Goal: Information Seeking & Learning: Check status

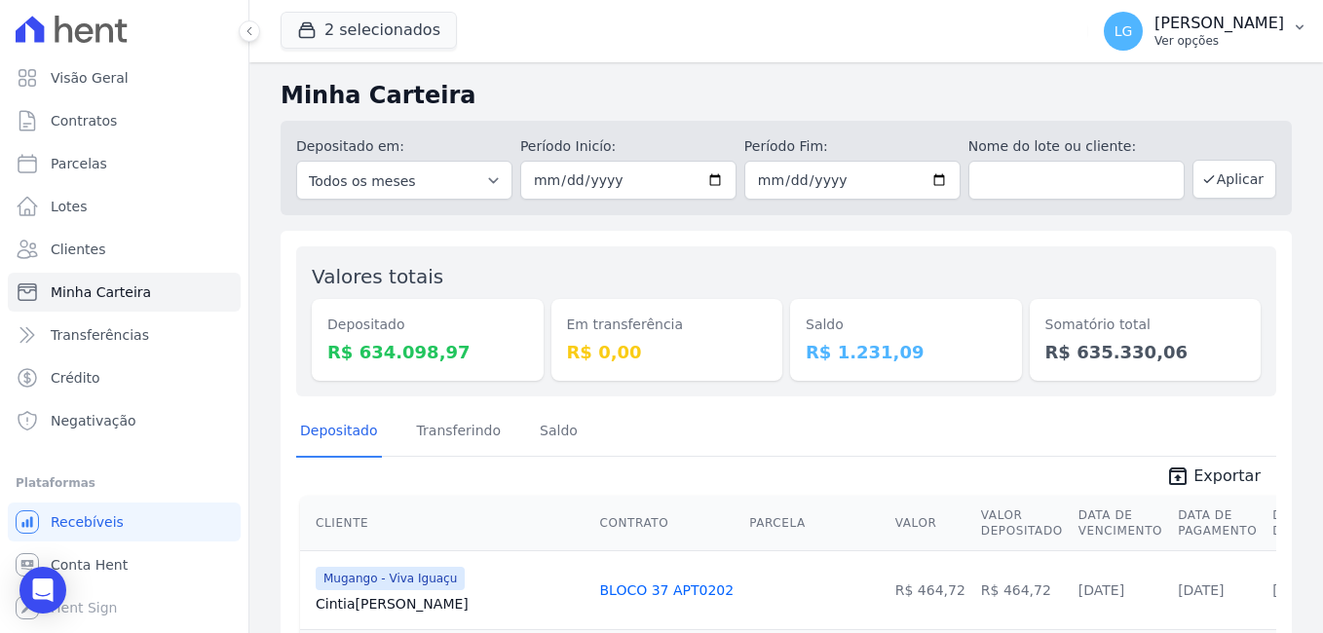
click at [1284, 25] on p "[PERSON_NAME] Costa [PERSON_NAME]" at bounding box center [1220, 23] width 130 height 19
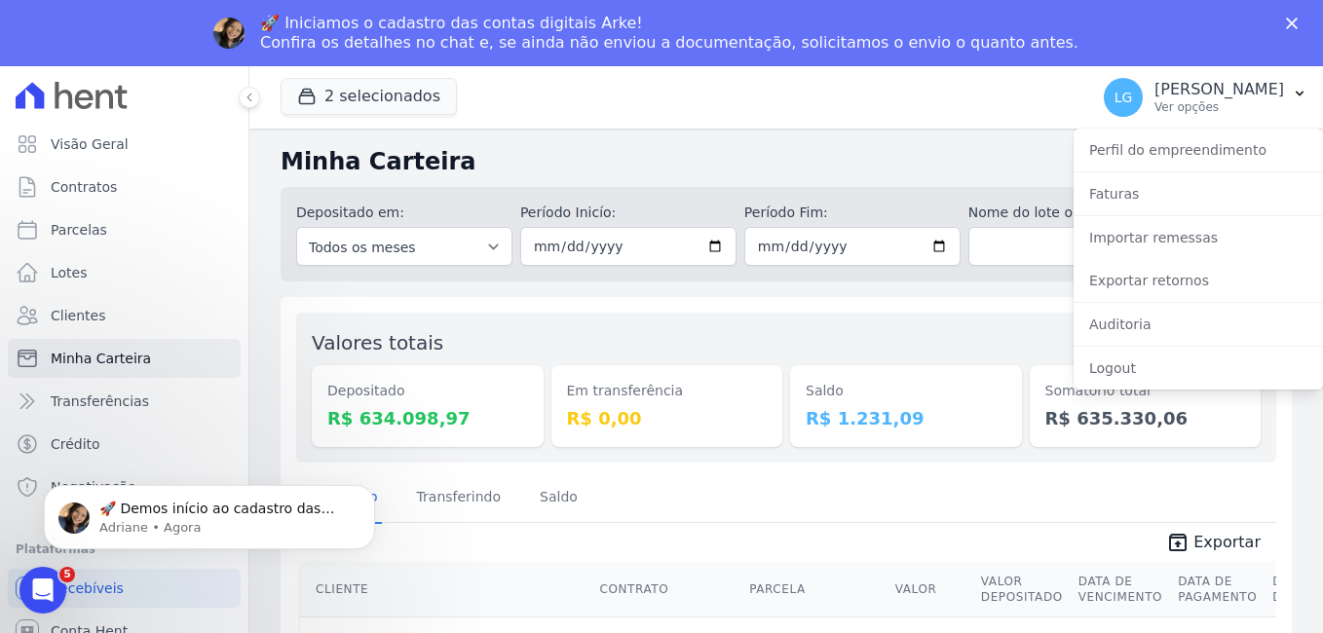
click at [1297, 19] on polygon "Fechar" at bounding box center [1292, 24] width 12 height 12
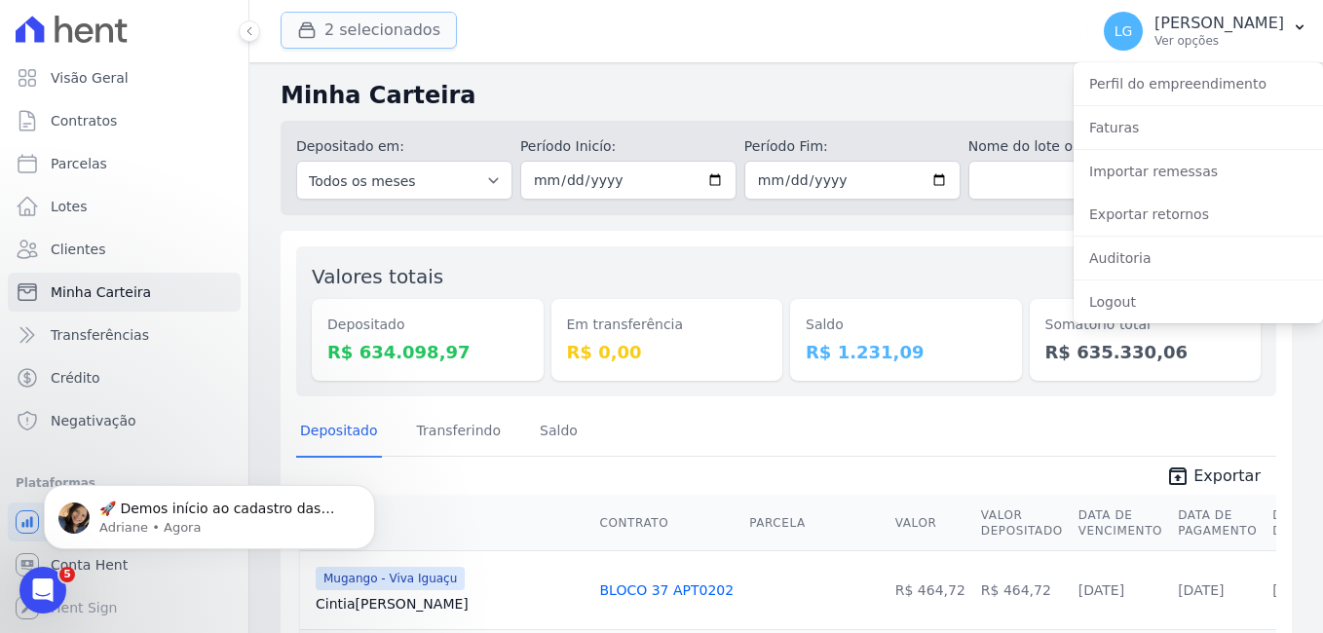
click at [330, 39] on button "2 selecionados" at bounding box center [369, 30] width 176 height 37
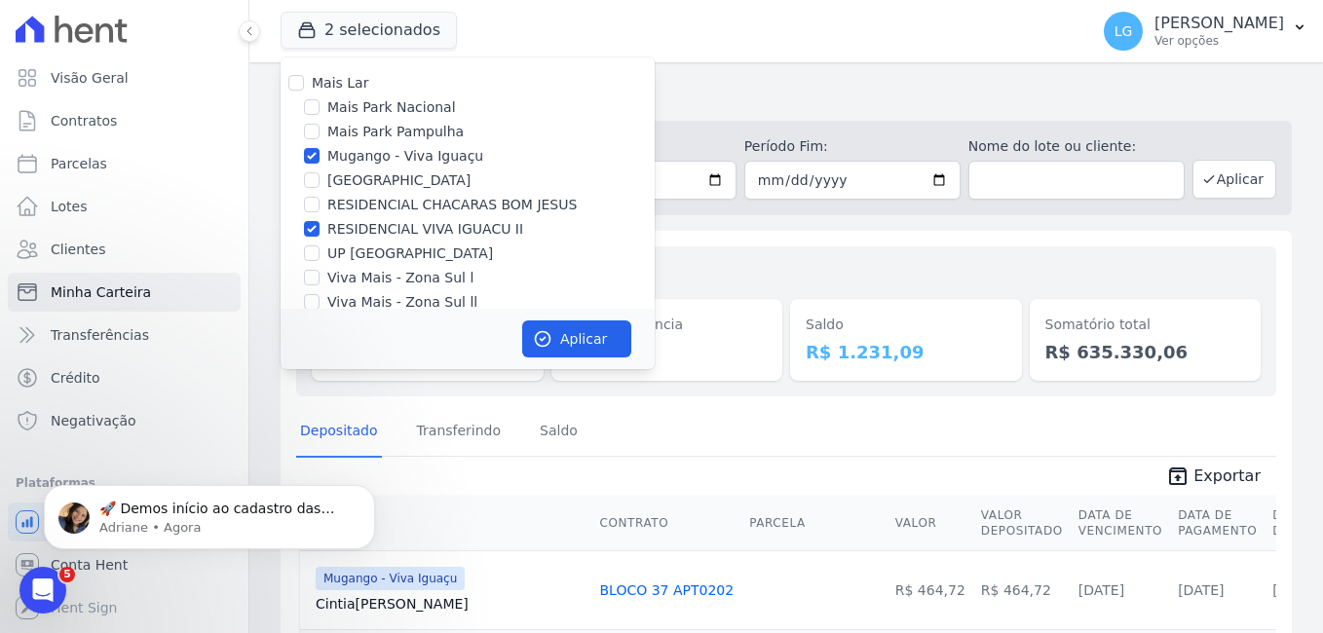
click at [337, 156] on label "Mugango - Viva Iguaçu" at bounding box center [405, 156] width 156 height 20
click at [320, 156] on input "Mugango - Viva Iguaçu" at bounding box center [312, 156] width 16 height 16
checkbox input "false"
click at [321, 229] on div "RESIDENCIAL VIVA IGUACU II" at bounding box center [468, 229] width 374 height 20
click at [308, 230] on input "RESIDENCIAL VIVA IGUACU II" at bounding box center [312, 229] width 16 height 16
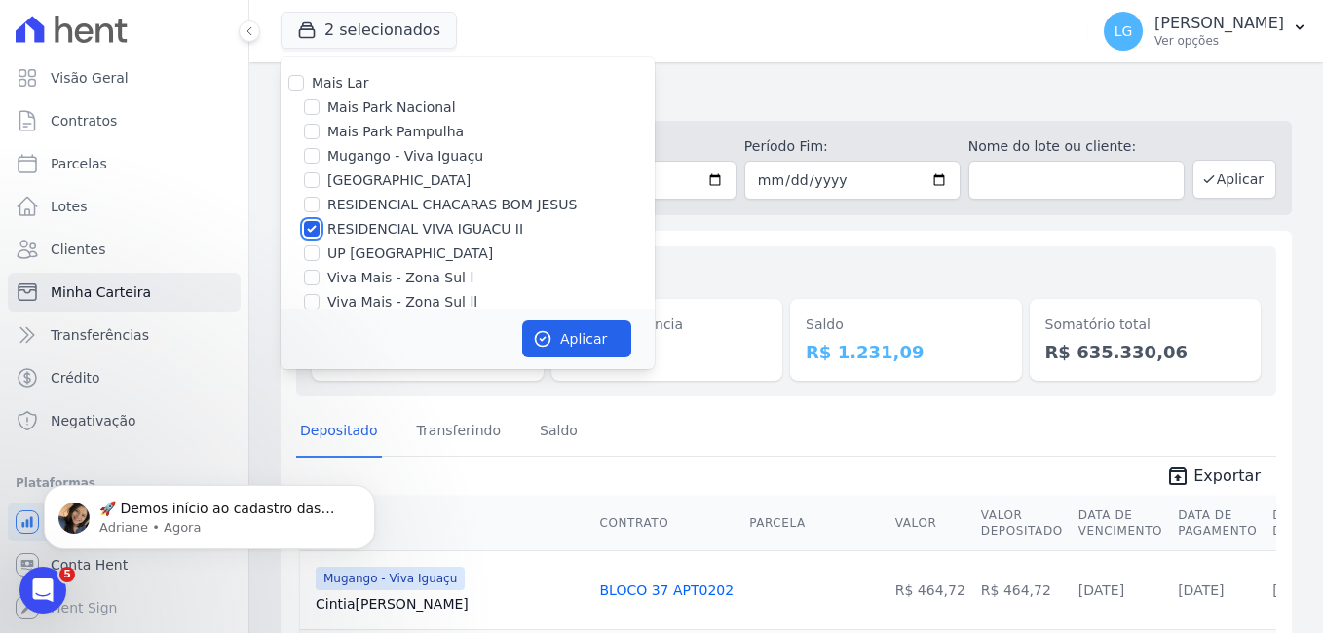
checkbox input "false"
click at [314, 206] on input "RESIDENCIAL CHACARAS BOM JESUS" at bounding box center [312, 205] width 16 height 16
checkbox input "true"
click at [589, 326] on button "Aplicar" at bounding box center [576, 339] width 109 height 37
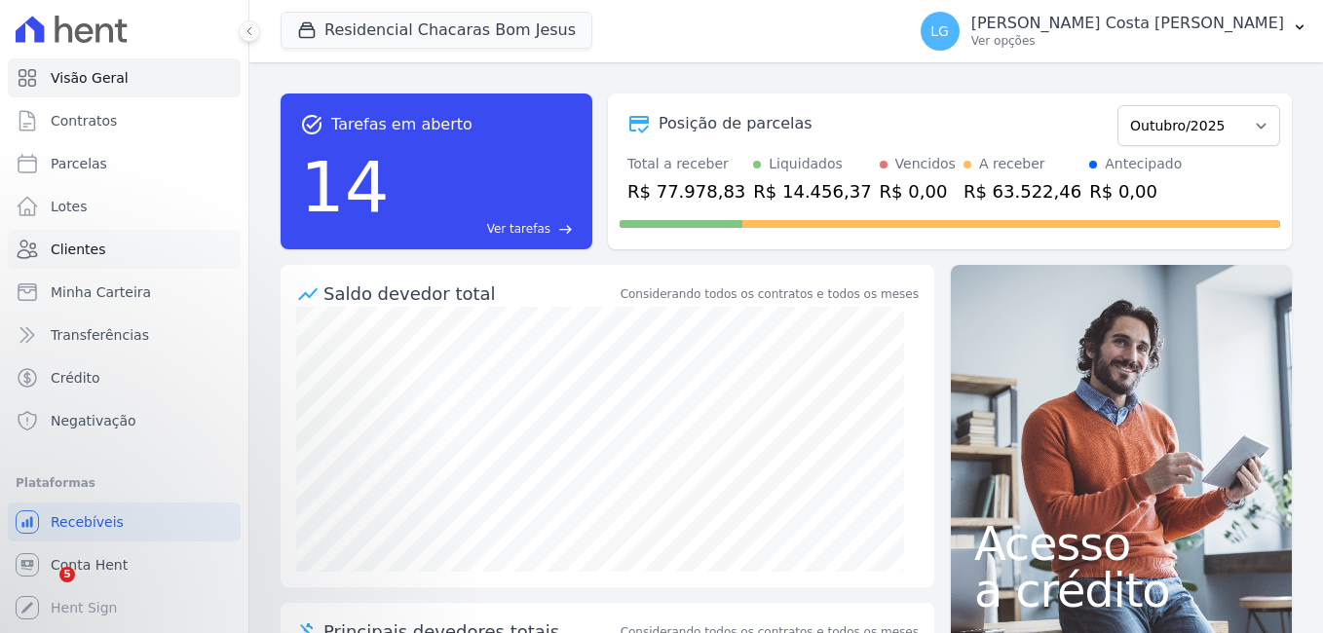
click at [96, 240] on span "Clientes" at bounding box center [78, 249] width 55 height 19
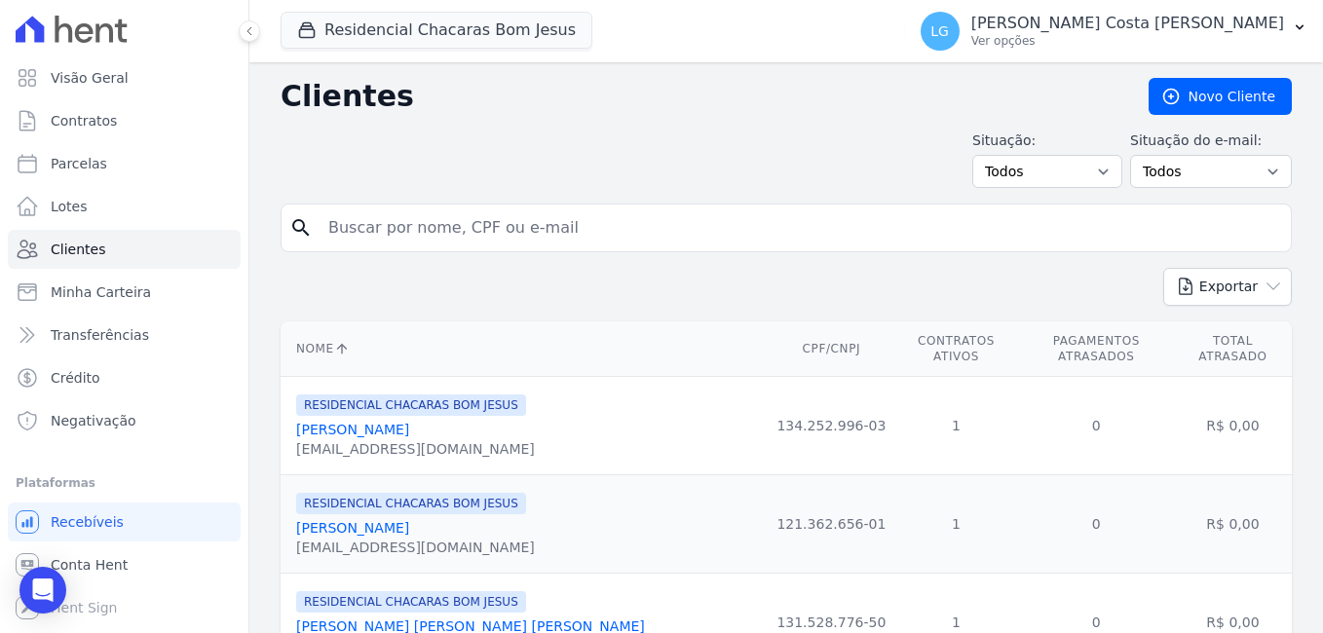
click at [418, 222] on input "search" at bounding box center [800, 228] width 967 height 39
type input "[PERSON_NAME][DATE] [PERSON_NAME]"
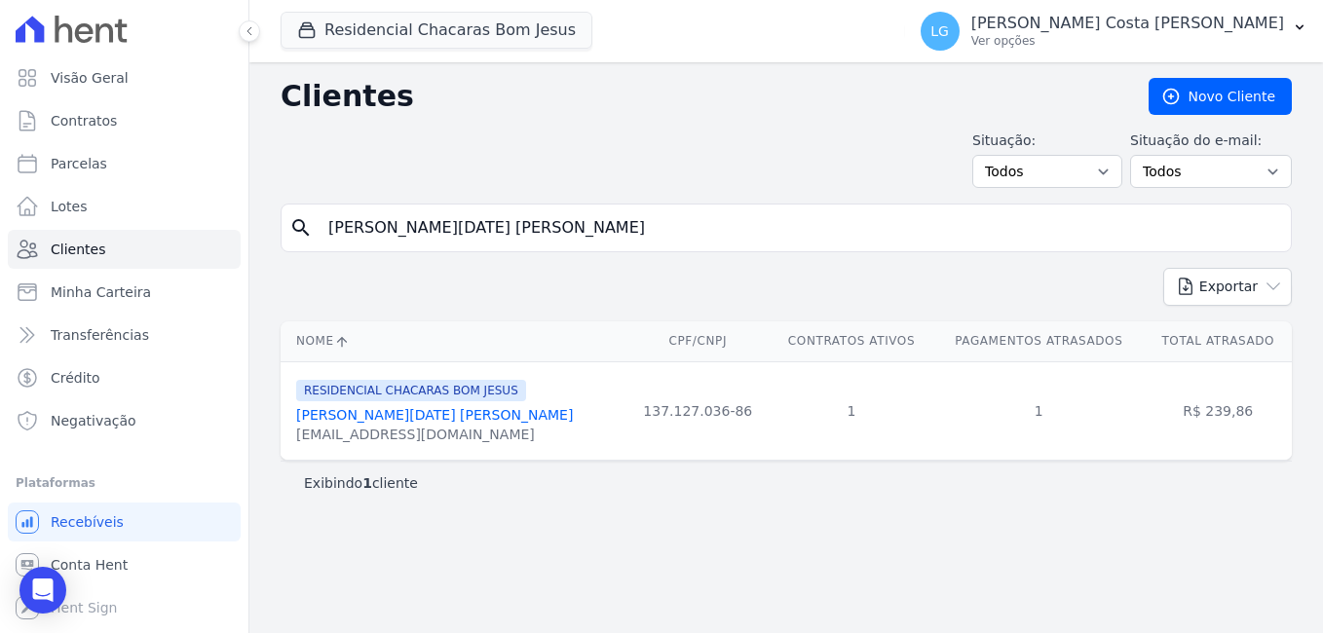
click at [382, 415] on link "[PERSON_NAME][DATE] [PERSON_NAME]" at bounding box center [434, 415] width 277 height 16
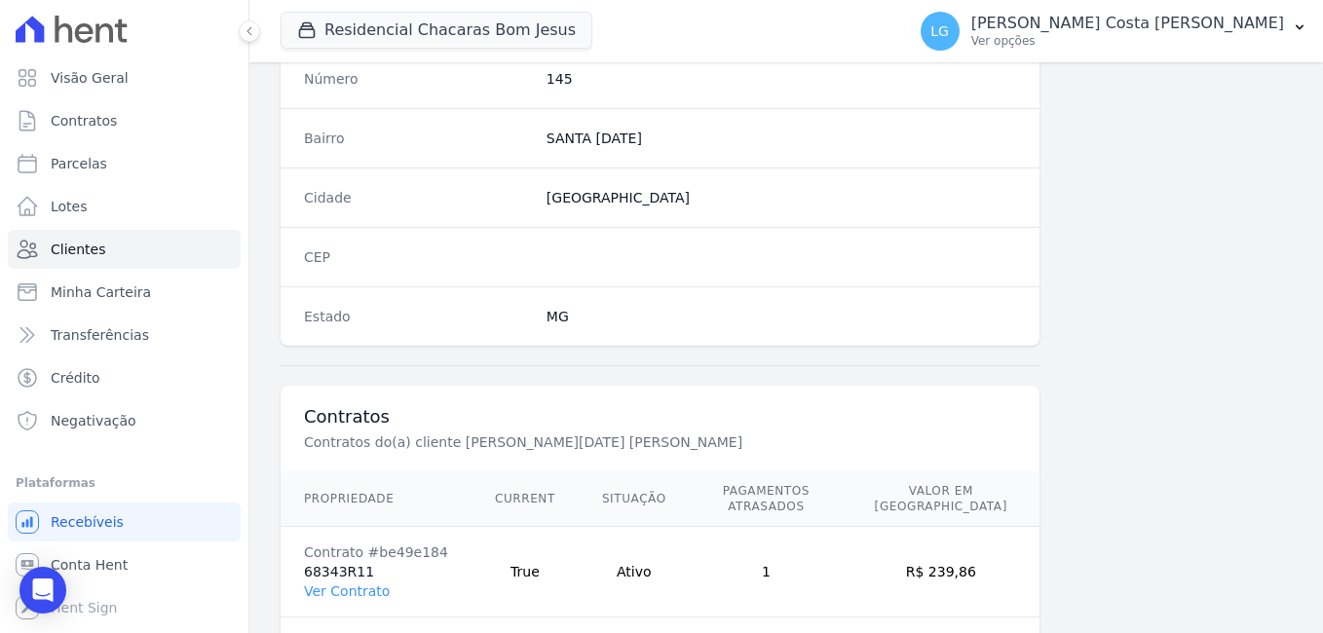
scroll to position [1190, 0]
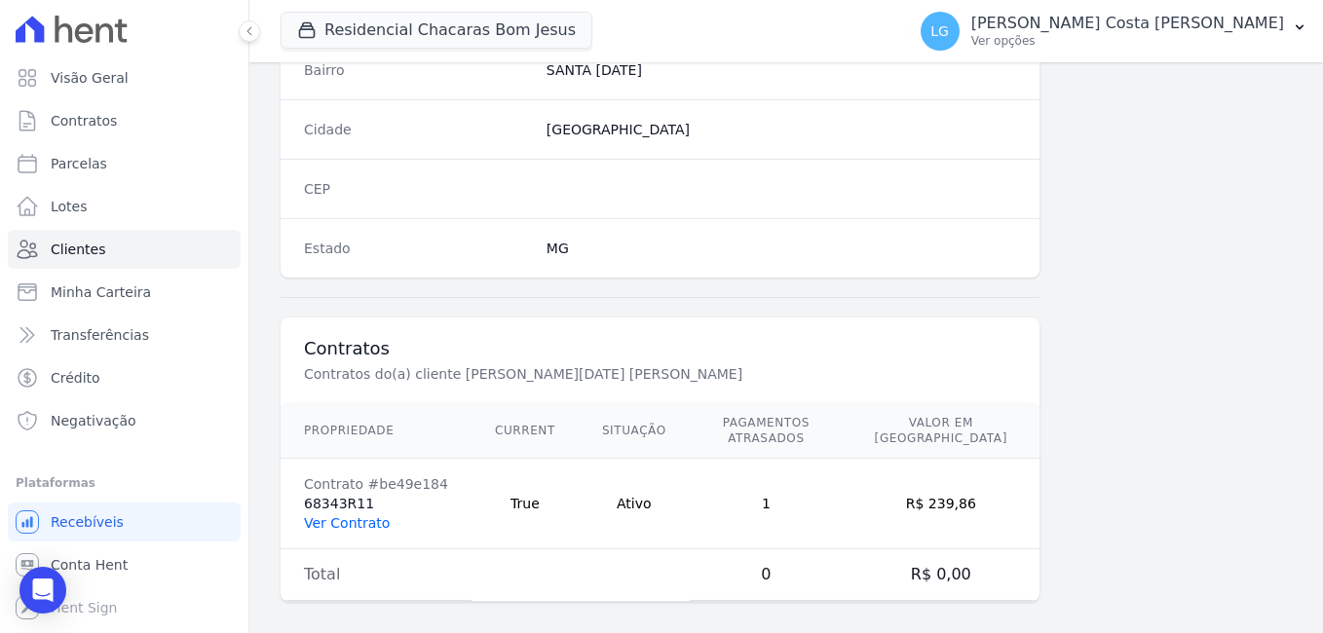
click at [362, 516] on link "Ver Contrato" at bounding box center [347, 524] width 86 height 16
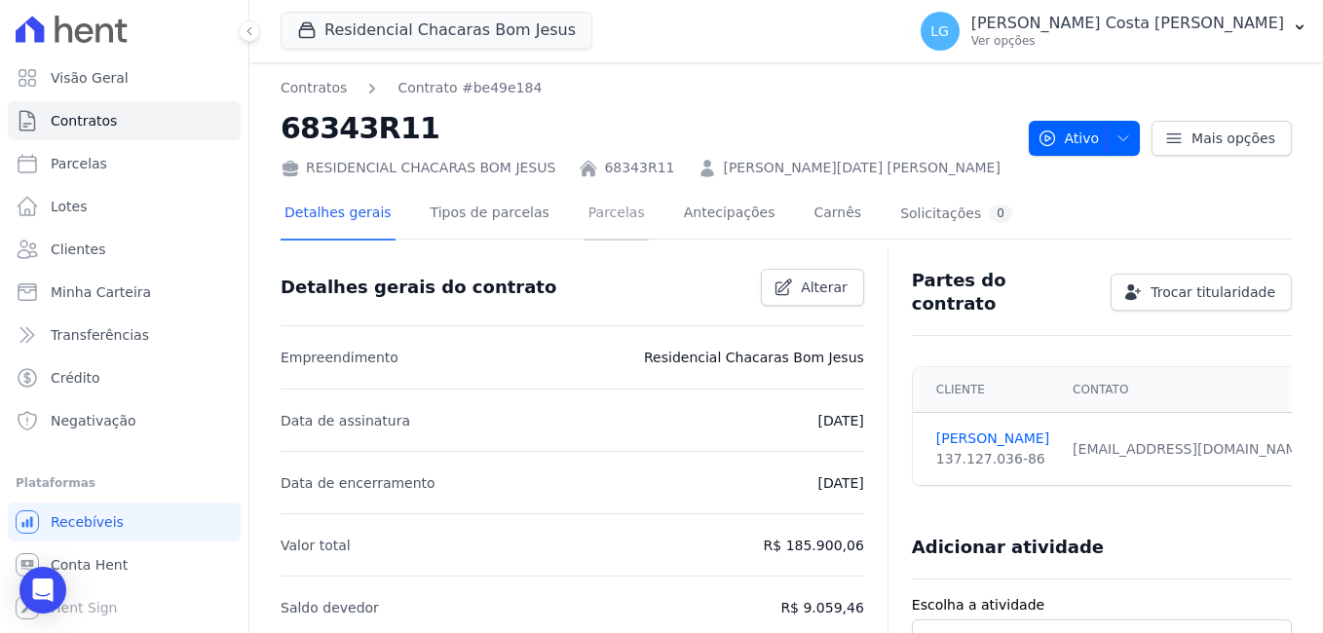
click at [604, 217] on link "Parcelas" at bounding box center [617, 215] width 64 height 52
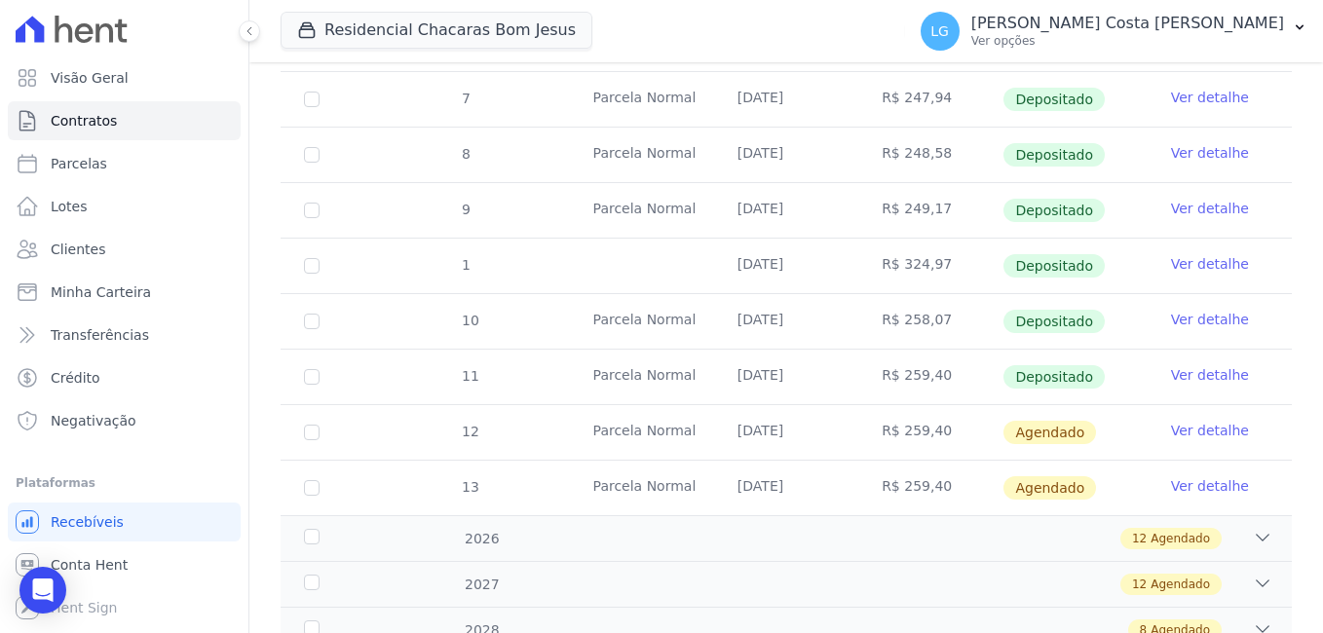
scroll to position [780, 0]
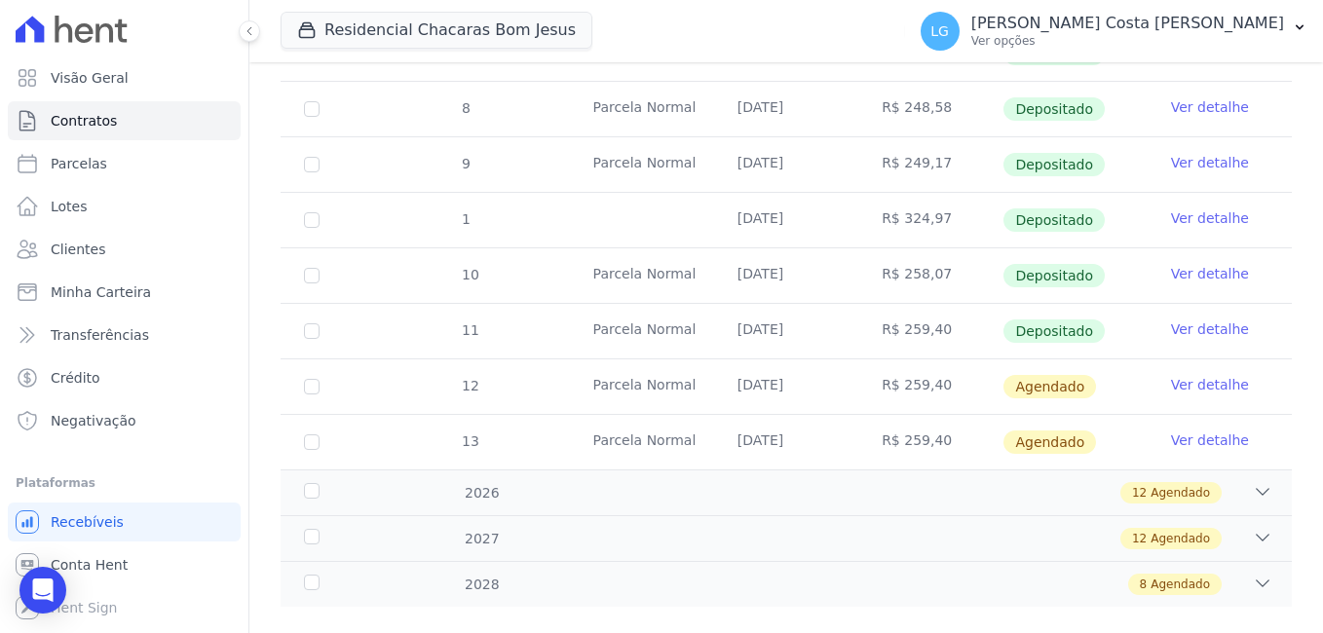
drag, startPoint x: 729, startPoint y: 317, endPoint x: 934, endPoint y: 300, distance: 205.3
click at [934, 303] on tr "11 [GEOGRAPHIC_DATA] [DATE] R$ 259,40 Depositado Ver detalhe" at bounding box center [787, 331] width 1012 height 56
click at [762, 312] on td "[DATE]" at bounding box center [786, 331] width 144 height 55
drag, startPoint x: 741, startPoint y: 311, endPoint x: 956, endPoint y: 311, distance: 215.4
click at [956, 311] on tr "11 [GEOGRAPHIC_DATA] [DATE] R$ 259,40 Depositado Ver detalhe" at bounding box center [787, 331] width 1012 height 56
